Goal: Information Seeking & Learning: Check status

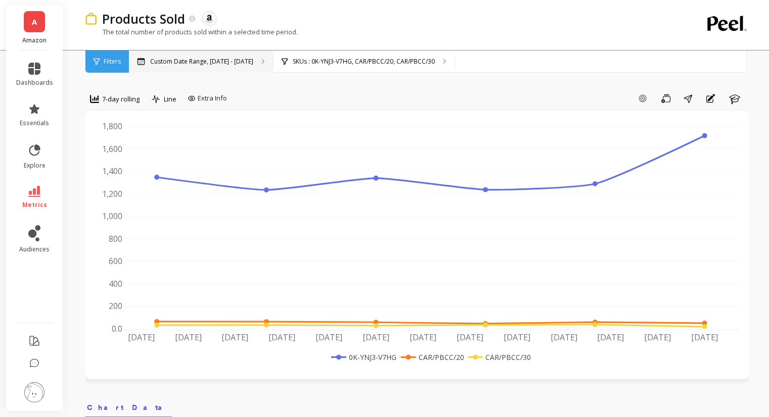
click at [210, 63] on p "Custom Date Range, [DATE] - [DATE]" at bounding box center [201, 62] width 103 height 8
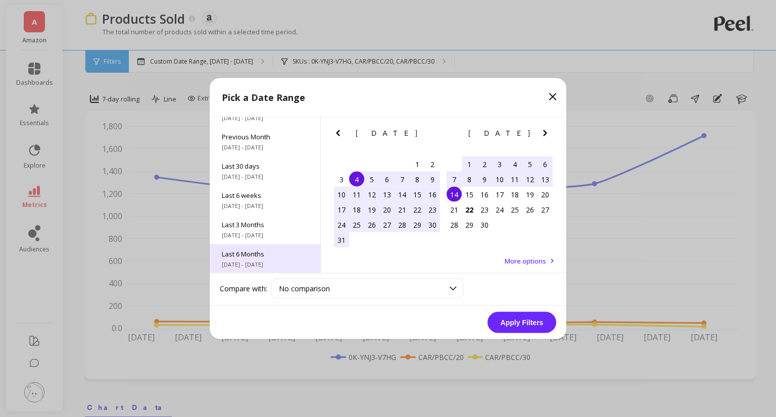
scroll to position [51, 0]
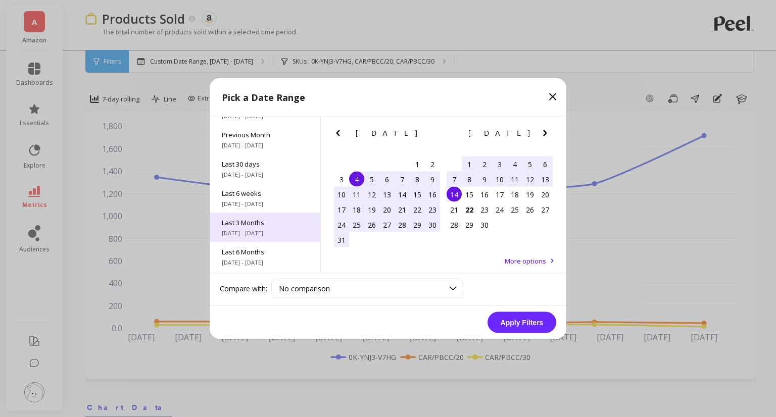
click at [269, 231] on span "7/1/2025 - 9/30/2025" at bounding box center [265, 233] width 86 height 8
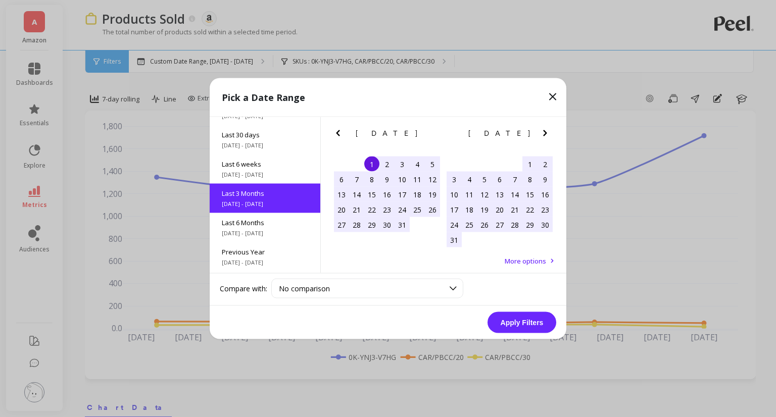
scroll to position [83, 0]
click at [531, 323] on button "Apply Filters" at bounding box center [522, 322] width 69 height 21
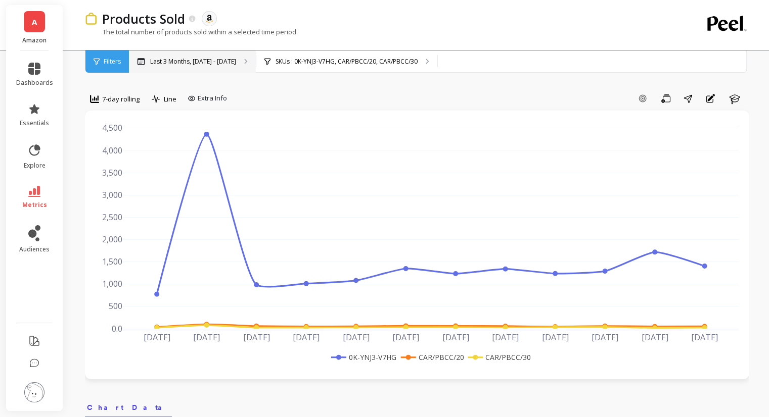
click at [190, 60] on p "Last 3 Months, Jul 1 - Sep 30" at bounding box center [193, 62] width 86 height 8
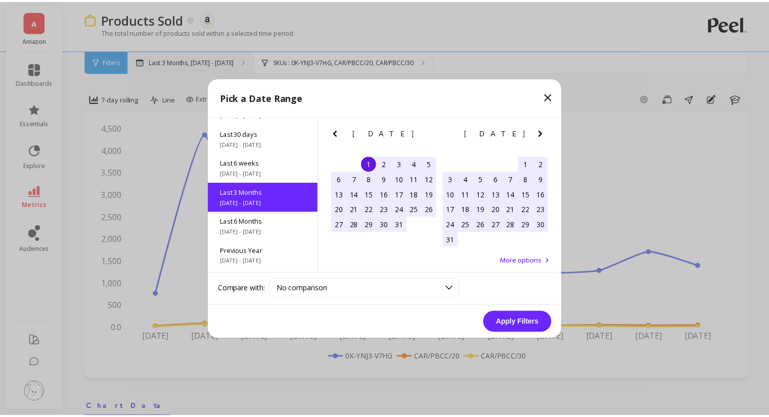
scroll to position [83, 0]
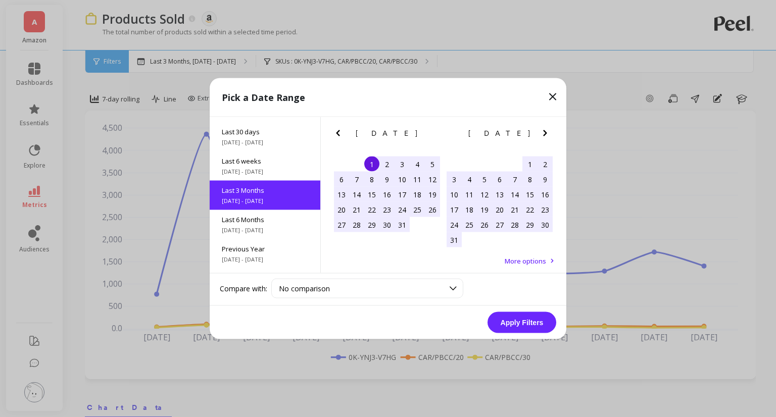
click at [542, 135] on icon "Next Month" at bounding box center [545, 133] width 12 height 12
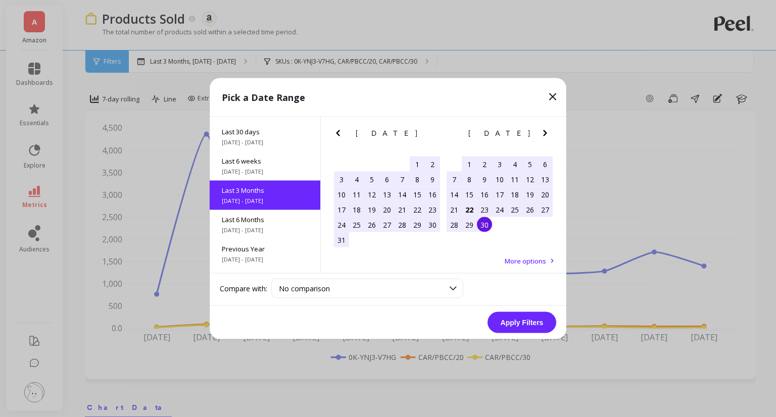
click at [471, 194] on div "15" at bounding box center [469, 194] width 15 height 15
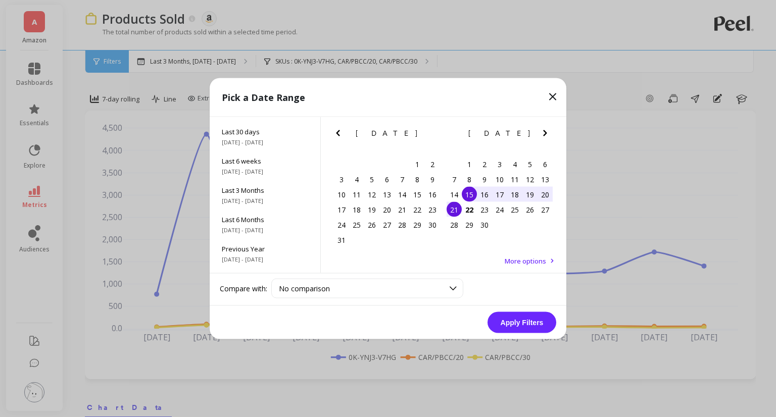
click at [455, 211] on div "21" at bounding box center [454, 209] width 15 height 15
click at [523, 319] on button "Apply Filters" at bounding box center [522, 322] width 69 height 21
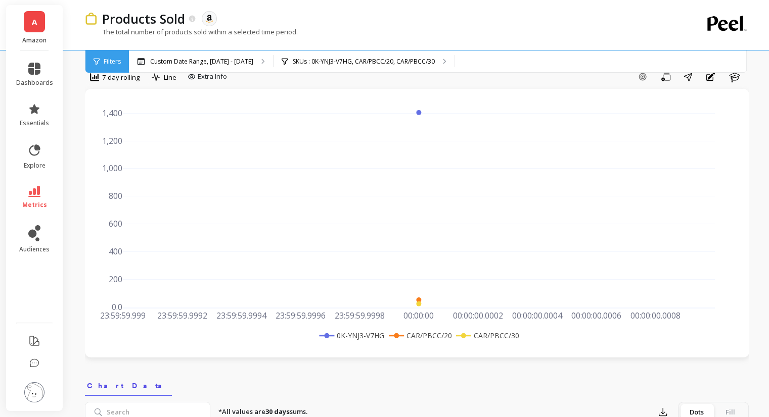
scroll to position [51, 0]
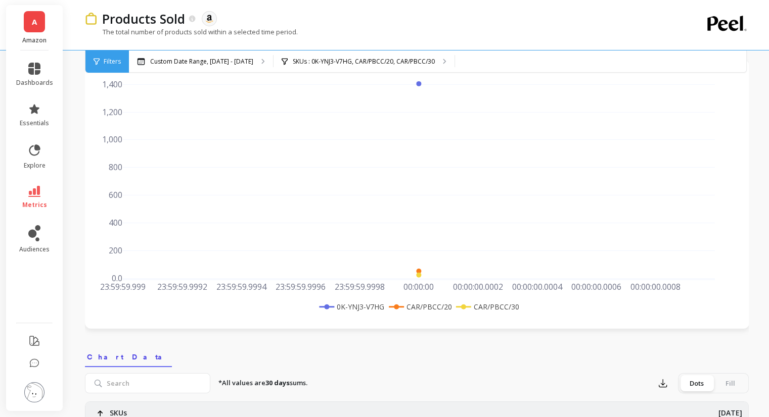
click at [92, 67] on div "Filters" at bounding box center [106, 62] width 43 height 22
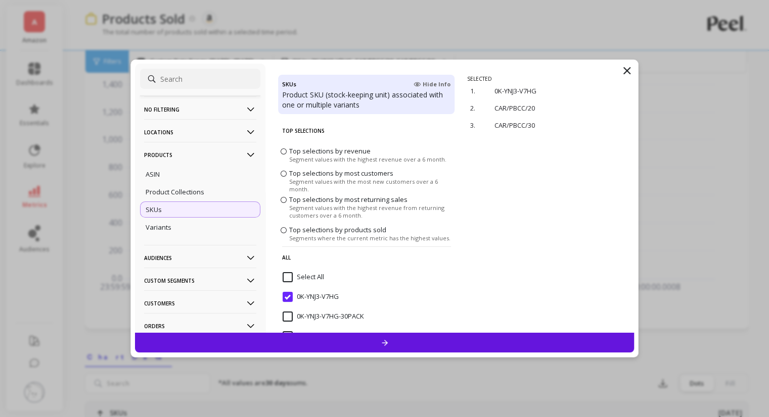
click at [631, 68] on icon at bounding box center [627, 71] width 12 height 12
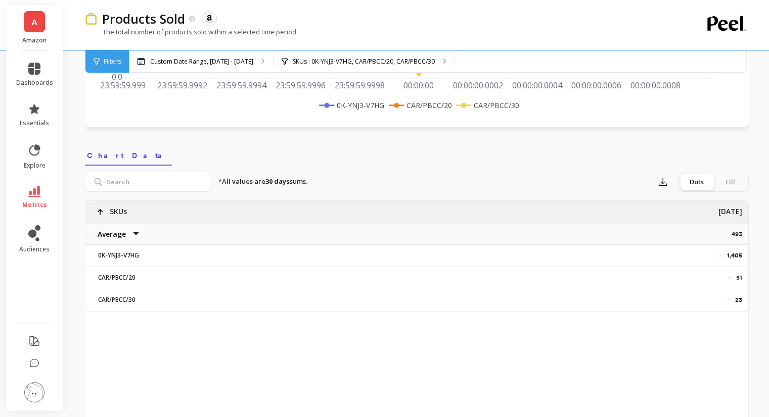
scroll to position [253, 0]
drag, startPoint x: 732, startPoint y: 254, endPoint x: 744, endPoint y: 254, distance: 12.1
click at [744, 254] on div "1,405" at bounding box center [467, 255] width 562 height 21
copy div "1,405"
click at [720, 254] on div at bounding box center [720, 255] width 3 height 3
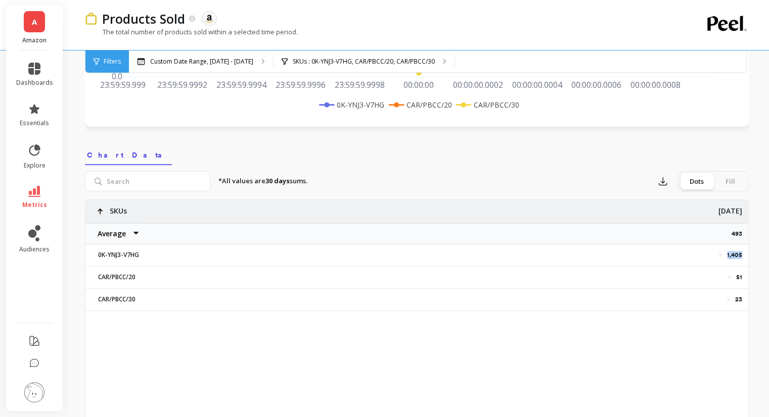
copy p "1,405"
drag, startPoint x: 741, startPoint y: 254, endPoint x: 727, endPoint y: 253, distance: 14.2
click at [727, 253] on p "1,405" at bounding box center [734, 255] width 15 height 8
click at [738, 278] on p "51" at bounding box center [739, 277] width 6 height 8
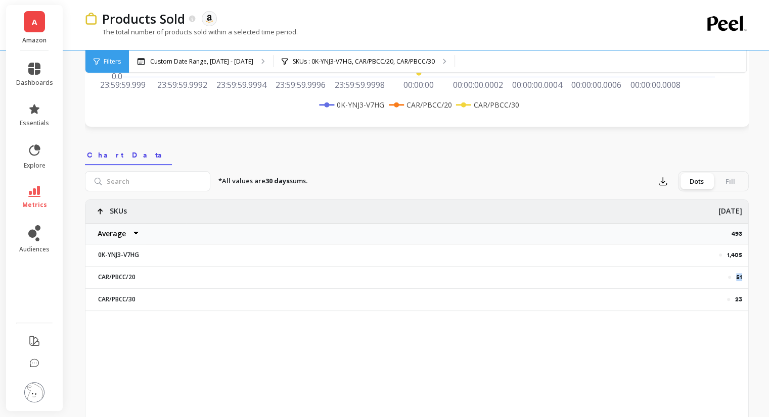
copy p "51"
click at [737, 298] on p "23" at bounding box center [738, 300] width 7 height 8
copy p "23"
click at [92, 63] on div "Filters" at bounding box center [106, 62] width 43 height 22
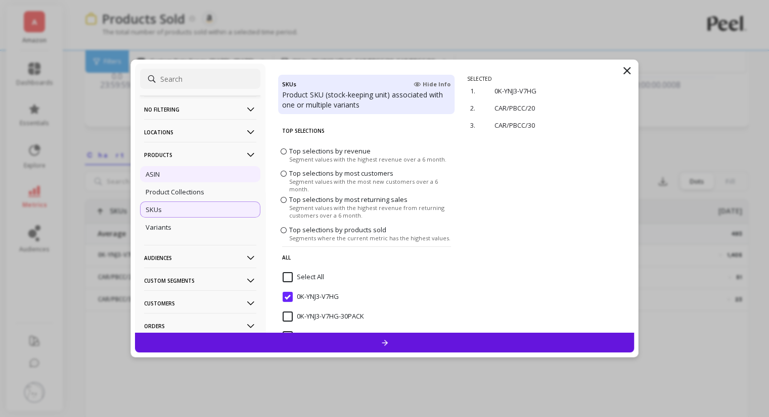
click at [163, 174] on div "ASIN" at bounding box center [200, 174] width 120 height 16
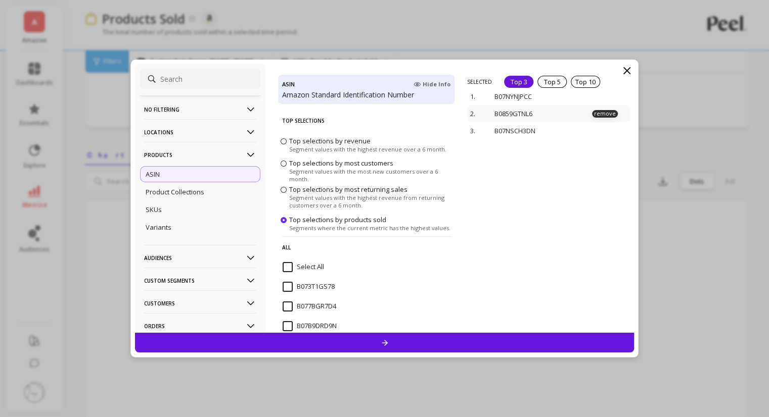
click at [593, 113] on p "remove" at bounding box center [605, 114] width 26 height 8
click at [594, 110] on p "remove" at bounding box center [605, 109] width 26 height 8
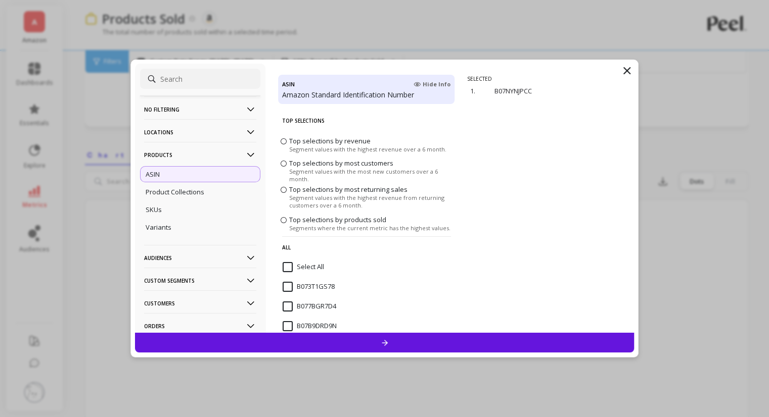
click at [441, 337] on div at bounding box center [384, 343] width 499 height 20
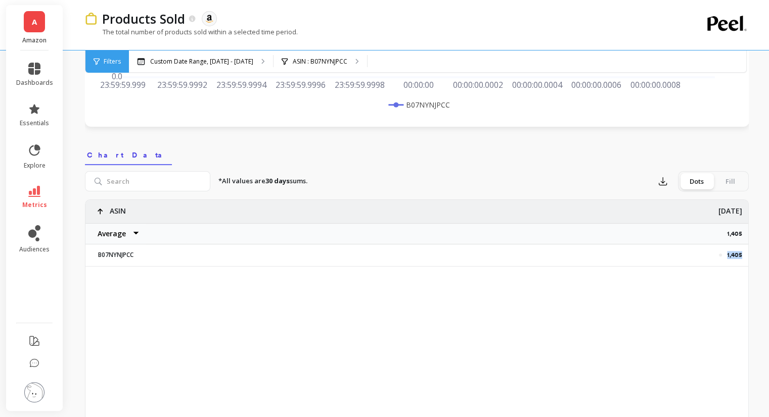
copy div "1,405"
drag, startPoint x: 728, startPoint y: 254, endPoint x: 743, endPoint y: 254, distance: 15.2
click at [743, 254] on div "1,405" at bounding box center [467, 255] width 562 height 21
click at [111, 67] on div "Filters" at bounding box center [106, 62] width 43 height 22
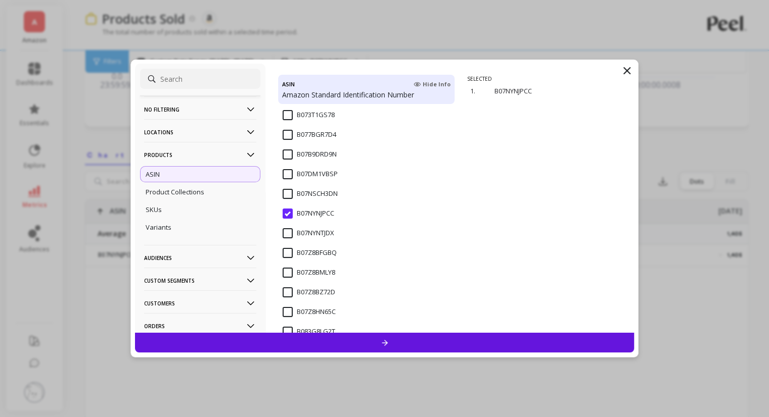
scroll to position [202, 0]
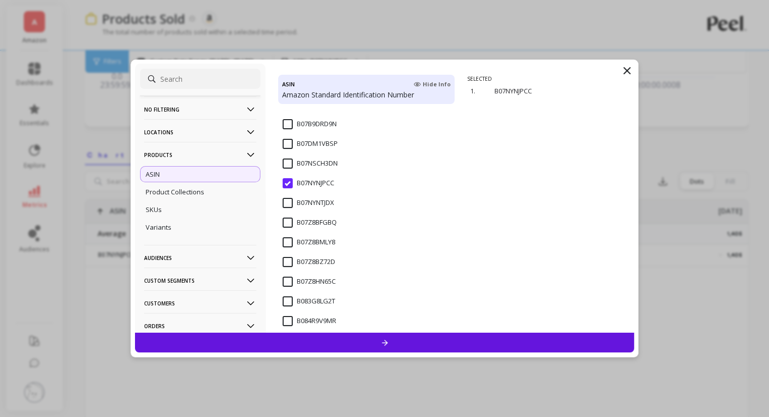
click at [287, 168] on span "B07NSCH3DN" at bounding box center [310, 169] width 55 height 21
click at [286, 185] on input "B07NYNJPCC" at bounding box center [309, 183] width 52 height 10
click at [384, 333] on div at bounding box center [384, 343] width 499 height 20
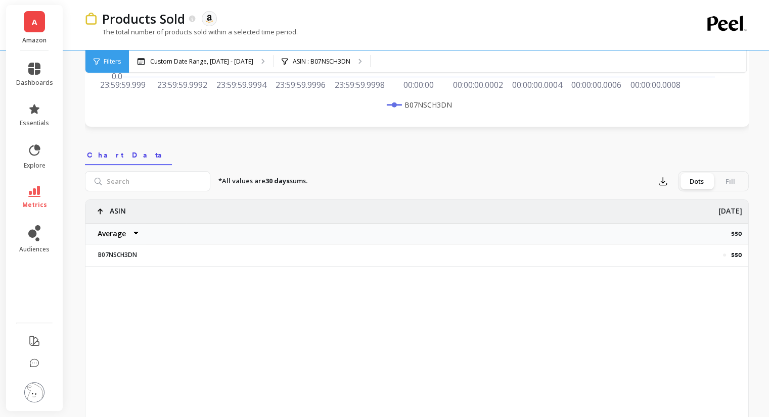
click at [735, 250] on div "550" at bounding box center [467, 255] width 562 height 21
copy p "550"
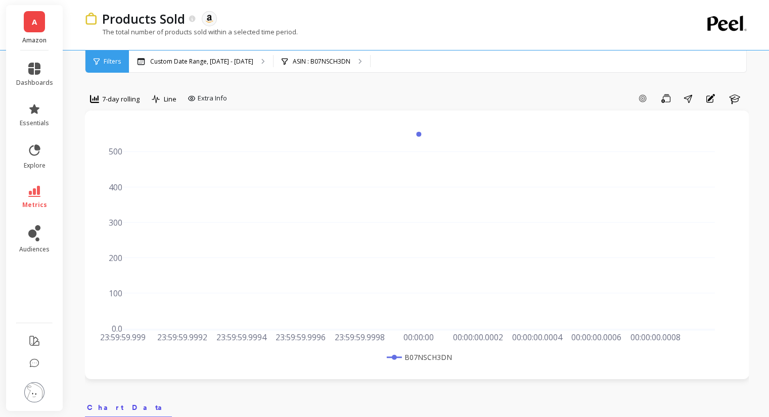
scroll to position [303, 0]
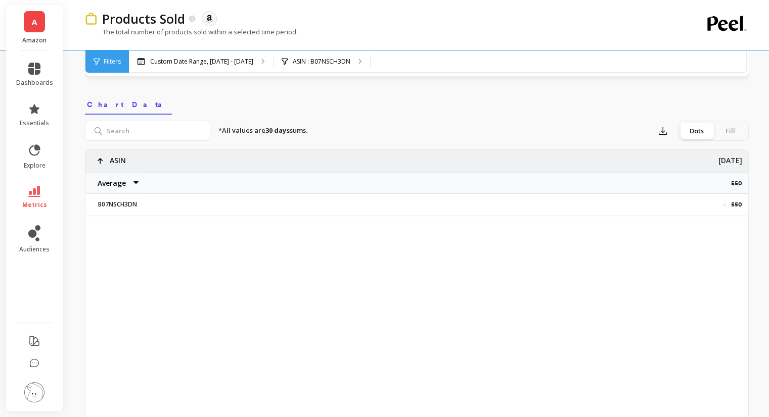
click at [103, 62] on div "Filters" at bounding box center [106, 62] width 43 height 22
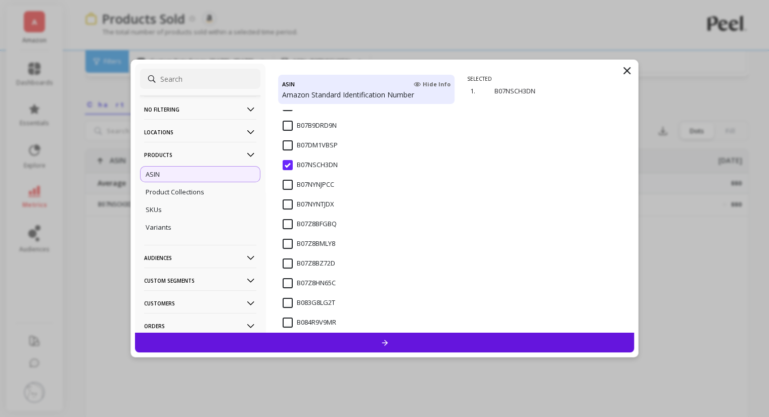
scroll to position [202, 0]
click at [287, 246] on input "B07Z8BMLY8" at bounding box center [309, 243] width 53 height 10
click at [288, 165] on input "B07NSCH3DN" at bounding box center [310, 164] width 55 height 10
click at [544, 129] on div "SELECTED 1. B07Z8BMLY8 remove" at bounding box center [550, 204] width 167 height 258
click at [446, 340] on div at bounding box center [384, 343] width 499 height 20
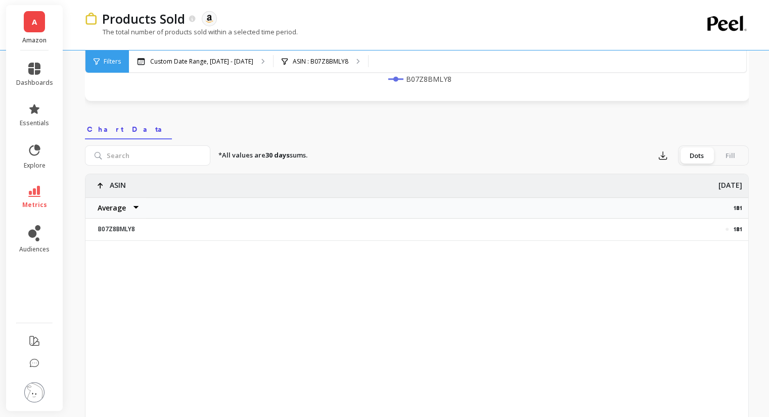
scroll to position [202, 0]
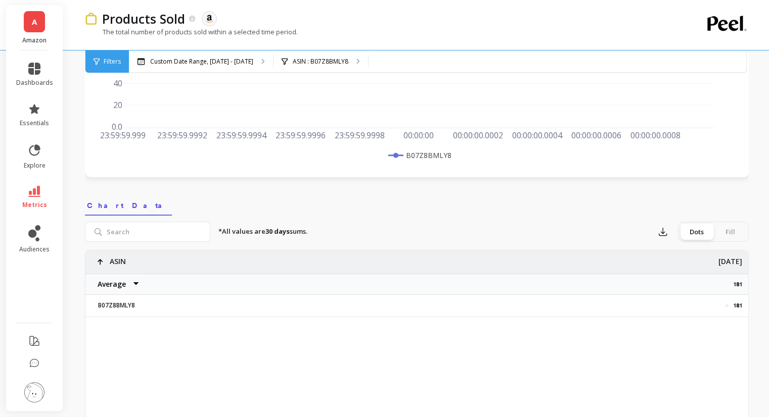
click at [737, 303] on p "181" at bounding box center [737, 306] width 9 height 8
copy p "181"
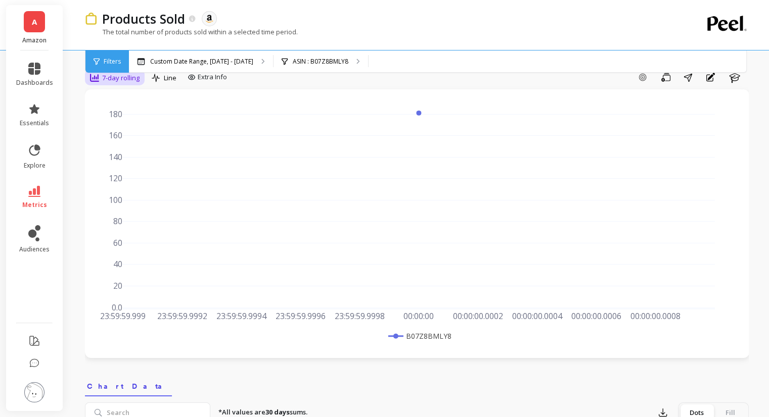
scroll to position [0, 0]
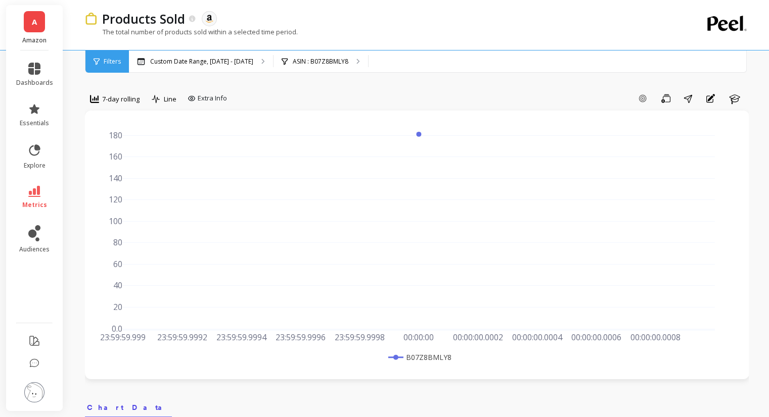
click at [108, 61] on span "Filters" at bounding box center [112, 62] width 17 height 8
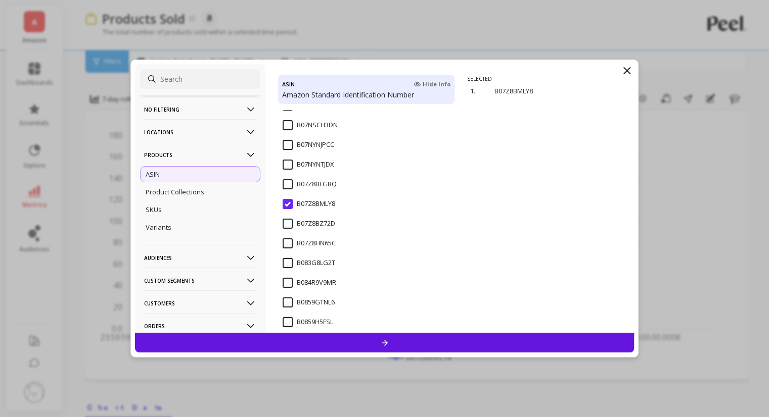
scroll to position [253, 0]
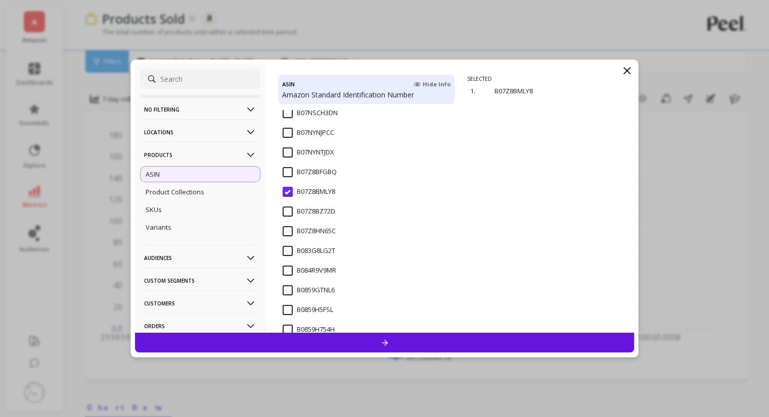
click at [289, 190] on input "B07Z8BMLY8" at bounding box center [309, 192] width 53 height 10
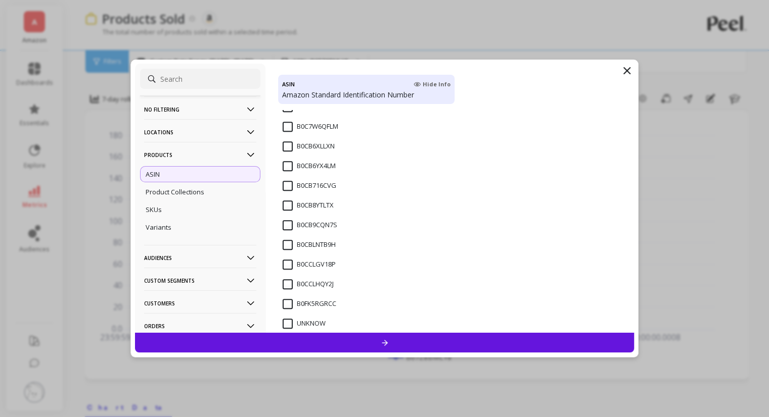
scroll to position [1177, 0]
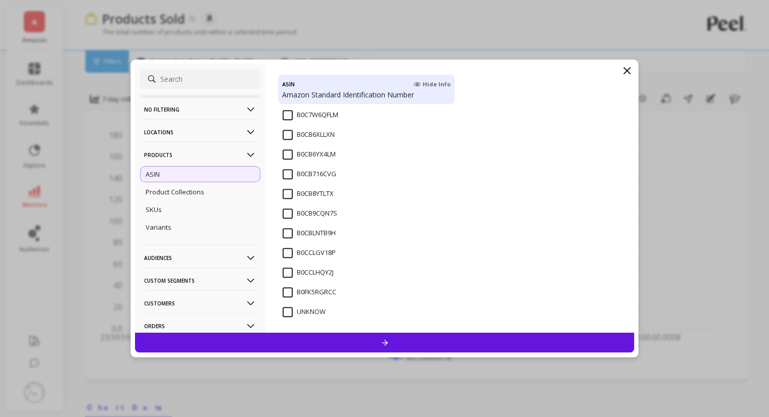
click at [289, 293] on input "B0FK5RGRCC" at bounding box center [310, 293] width 54 height 10
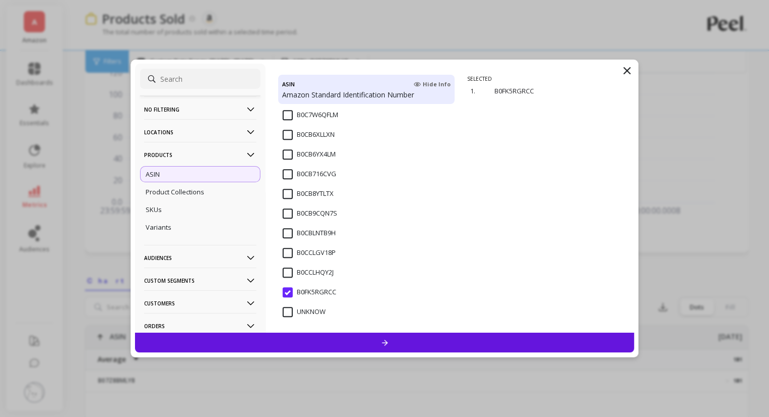
scroll to position [152, 0]
click at [431, 334] on div at bounding box center [384, 343] width 499 height 20
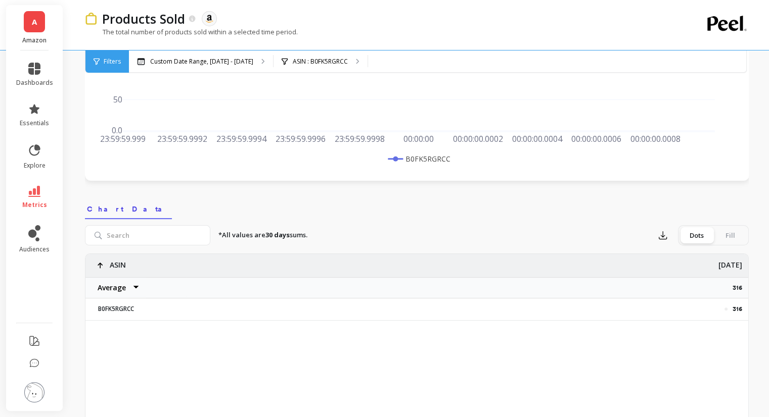
scroll to position [303, 0]
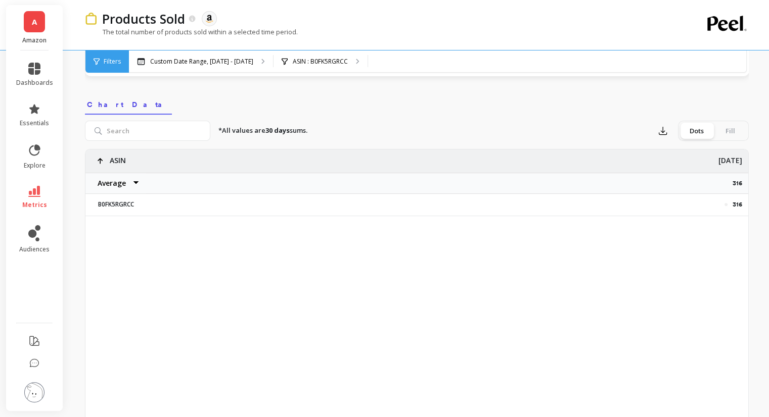
click at [738, 202] on p "316" at bounding box center [737, 205] width 10 height 8
copy p "316"
click at [105, 59] on span "Filters" at bounding box center [112, 62] width 17 height 8
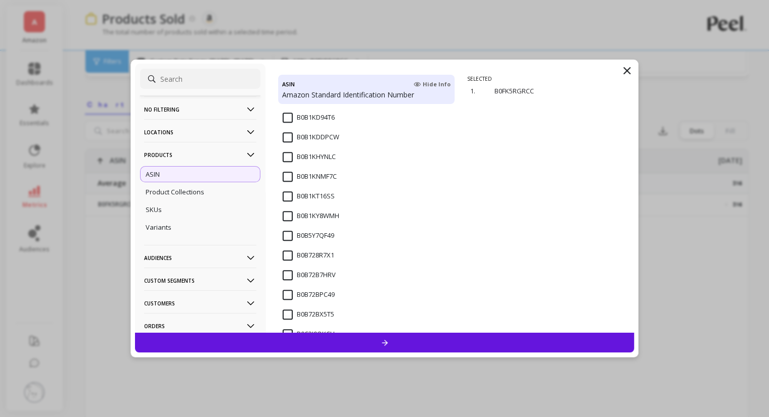
scroll to position [1177, 0]
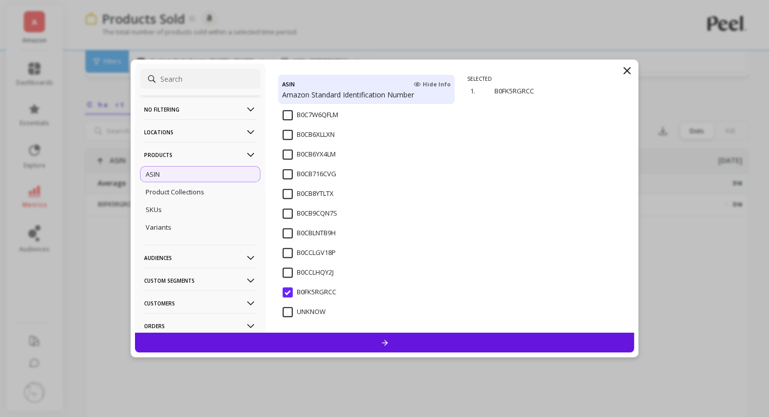
click at [289, 294] on input "B0FK5RGRCC" at bounding box center [310, 293] width 54 height 10
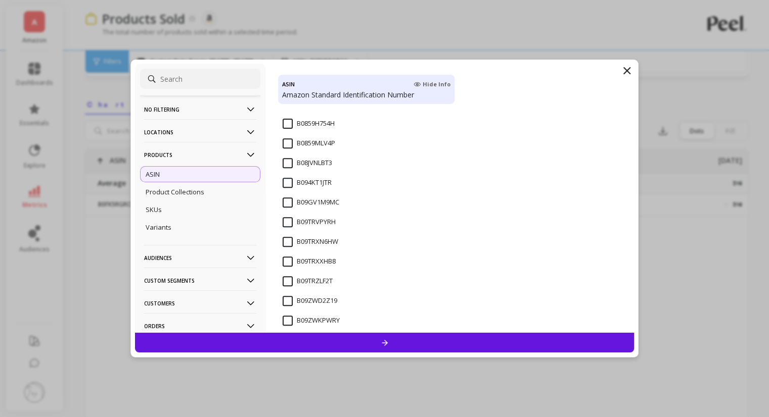
scroll to position [419, 0]
click at [283, 123] on input "B0859GTNL6" at bounding box center [309, 124] width 52 height 10
click at [348, 339] on div at bounding box center [384, 343] width 499 height 20
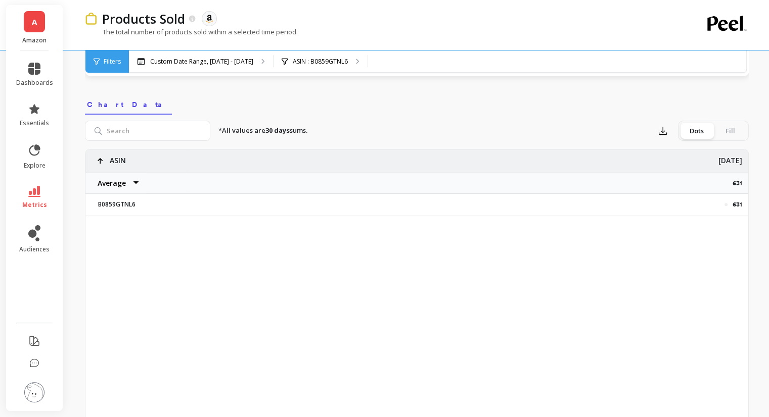
click at [738, 204] on p "631" at bounding box center [737, 205] width 10 height 8
copy p "631"
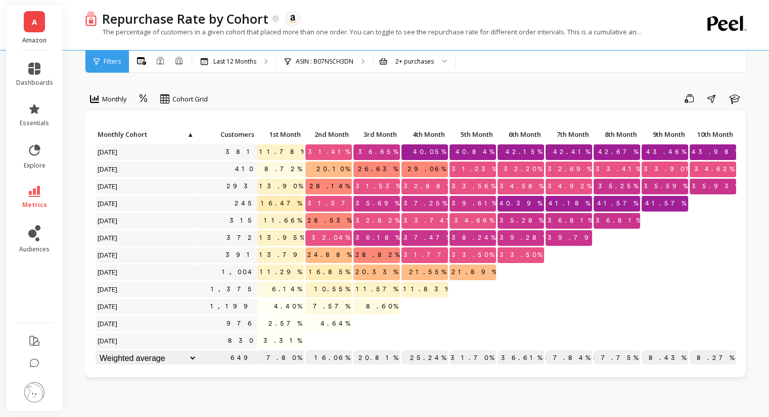
click at [3, 292] on div "A Amazon dashboards essentials explore metrics audiences Repurchase Rate by Coh…" at bounding box center [384, 412] width 769 height 825
copy p "36.61"
drag, startPoint x: 522, startPoint y: 351, endPoint x: 536, endPoint y: 351, distance: 14.2
click at [536, 351] on p "36.61%" at bounding box center [520, 357] width 46 height 15
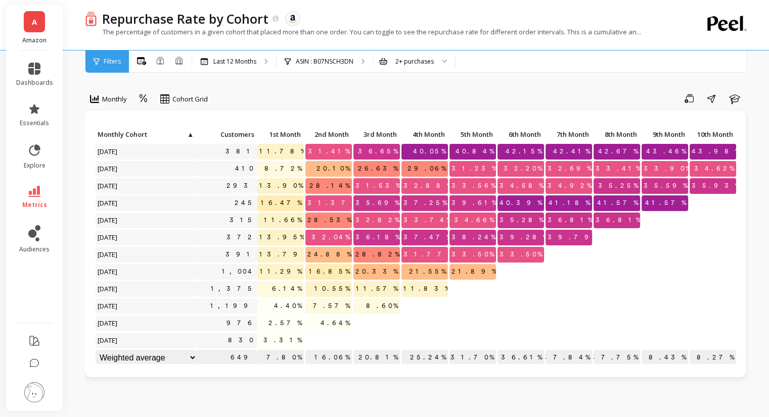
click at [400, 98] on div "Save Share Learn" at bounding box center [482, 98] width 534 height 16
click at [331, 62] on p "ASIN : B07NSCH3DN" at bounding box center [325, 62] width 58 height 8
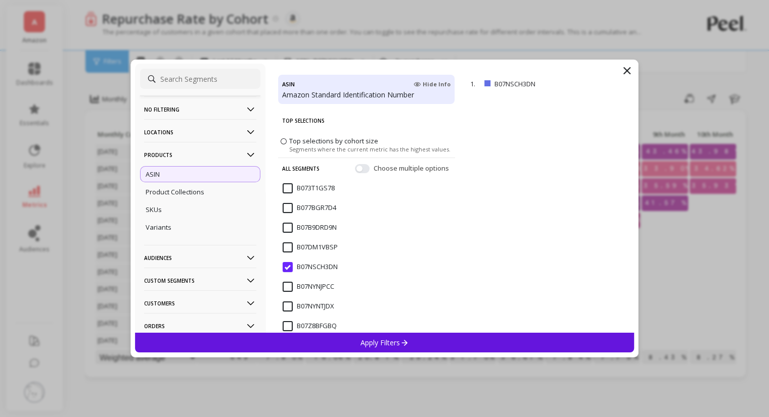
click at [289, 287] on input "B07NYNJPCC" at bounding box center [309, 287] width 52 height 10
drag, startPoint x: 289, startPoint y: 267, endPoint x: 555, endPoint y: 211, distance: 272.3
click at [555, 211] on div "No filtering Overall Locations Cities Countries Physical Location Sales Channel…" at bounding box center [384, 198] width 499 height 269
click at [385, 339] on p "Apply Filters" at bounding box center [384, 343] width 48 height 10
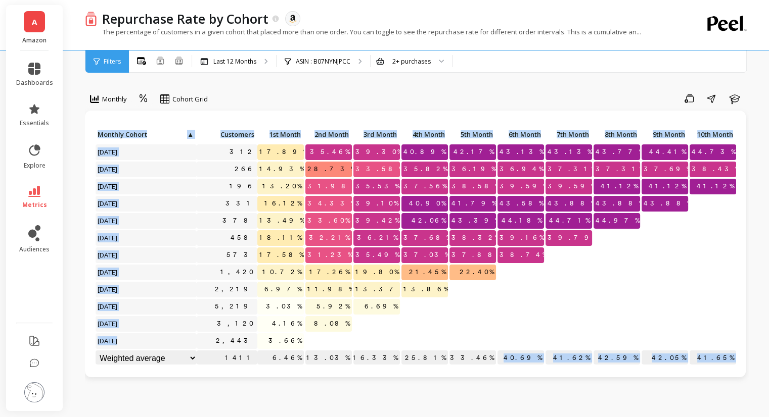
scroll to position [8, 0]
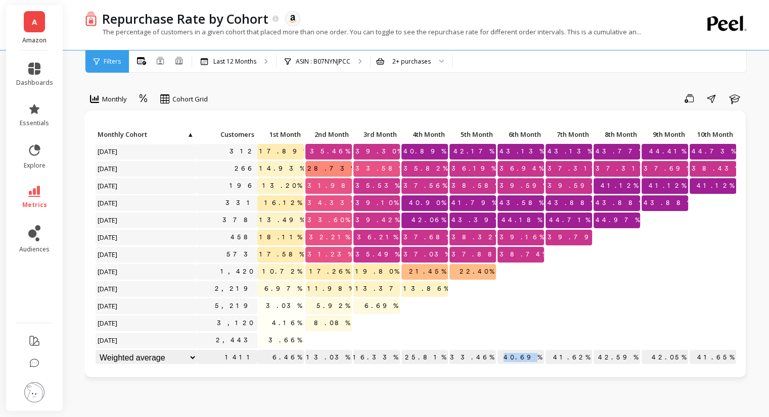
drag, startPoint x: 519, startPoint y: 357, endPoint x: 536, endPoint y: 349, distance: 18.5
click at [536, 350] on p "40.69%" at bounding box center [520, 357] width 46 height 15
drag, startPoint x: 534, startPoint y: 350, endPoint x: 519, endPoint y: 349, distance: 14.7
click at [519, 350] on p "40.69%" at bounding box center [520, 357] width 46 height 15
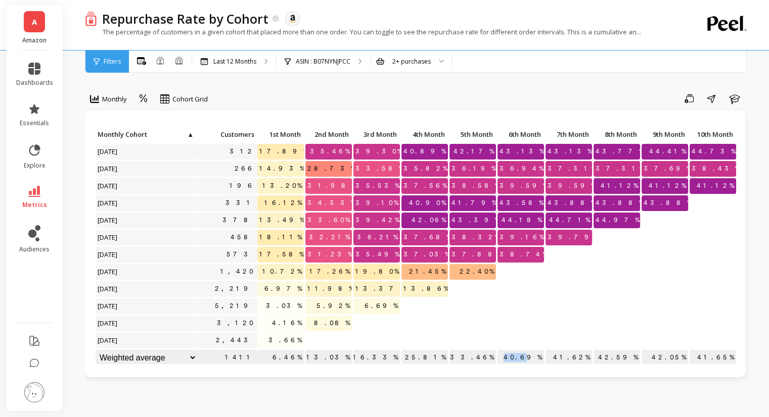
click at [532, 350] on p "40.69%" at bounding box center [520, 357] width 46 height 15
click at [536, 350] on p "40.69%" at bounding box center [520, 357] width 46 height 15
drag, startPoint x: 534, startPoint y: 349, endPoint x: 520, endPoint y: 347, distance: 14.2
click at [520, 350] on p "40.69%" at bounding box center [520, 357] width 46 height 15
copy p "40.69"
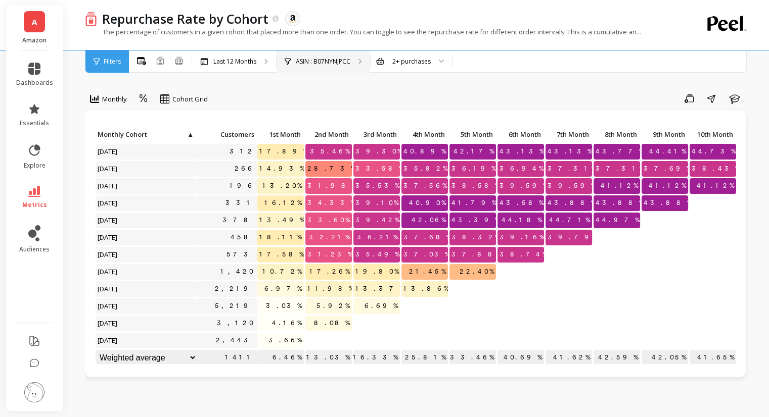
click at [291, 58] on div "ASIN : B07NYNJPCC" at bounding box center [318, 62] width 66 height 8
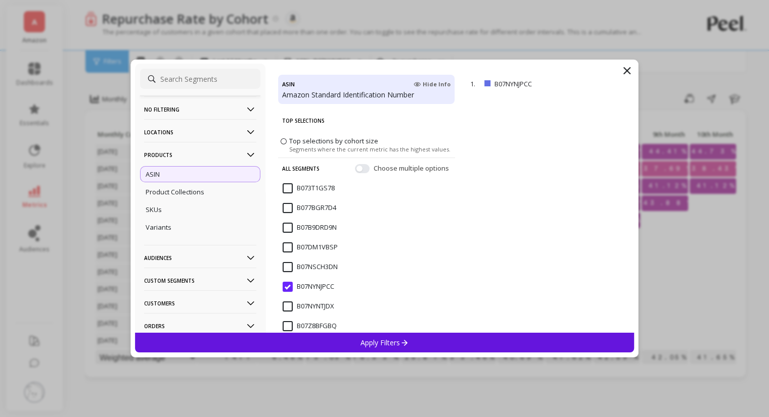
scroll to position [124, 0]
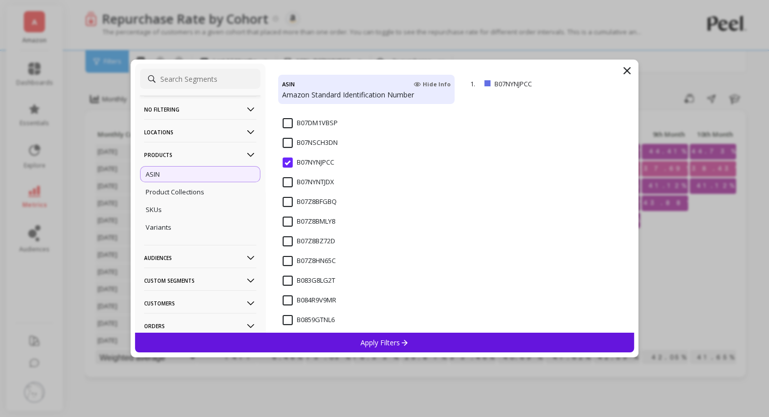
click at [285, 218] on input "B07Z8BMLY8" at bounding box center [309, 222] width 53 height 10
click at [287, 162] on input "B07NYNJPCC" at bounding box center [309, 163] width 52 height 10
click at [287, 221] on input "B07Z8BMLY8" at bounding box center [309, 222] width 53 height 10
click at [385, 339] on p "Apply Filters" at bounding box center [384, 343] width 48 height 10
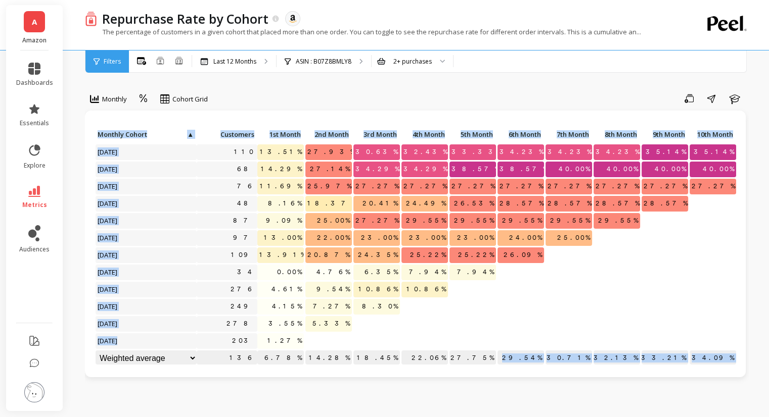
scroll to position [8, 0]
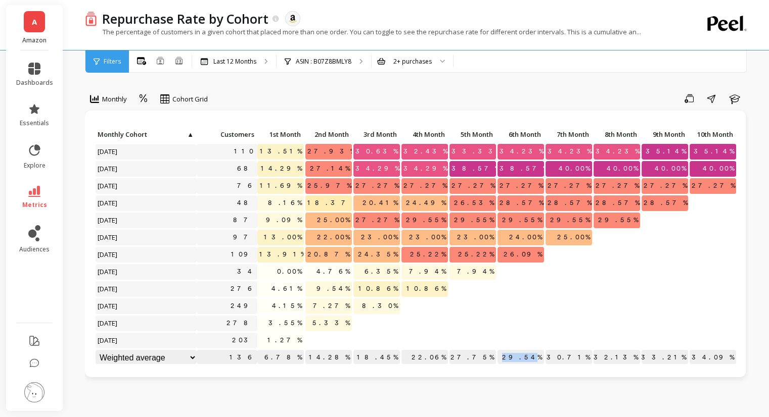
drag, startPoint x: 520, startPoint y: 358, endPoint x: 535, endPoint y: 350, distance: 17.2
click at [535, 350] on p "29.54%" at bounding box center [520, 357] width 46 height 15
copy p "29.54"
click at [312, 56] on div "ASIN : B07Z8BMLY8" at bounding box center [323, 62] width 95 height 22
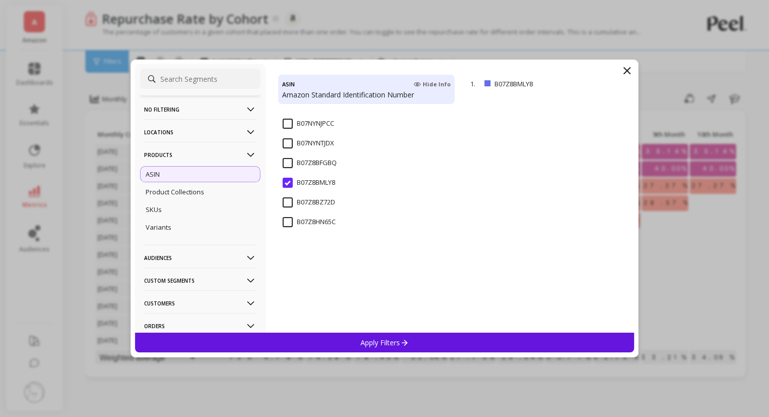
scroll to position [202, 0]
click at [291, 241] on input "B0859GTNL6" at bounding box center [309, 243] width 52 height 10
click at [476, 343] on div "Apply Filters" at bounding box center [384, 343] width 499 height 20
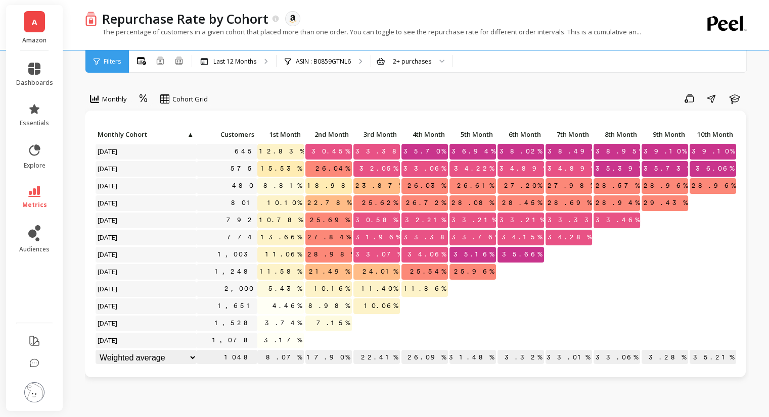
scroll to position [8, 0]
drag, startPoint x: 519, startPoint y: 349, endPoint x: 535, endPoint y: 348, distance: 16.2
click at [535, 350] on p "33.32%" at bounding box center [520, 357] width 46 height 15
copy p "33.32"
